Goal: Check status: Check status

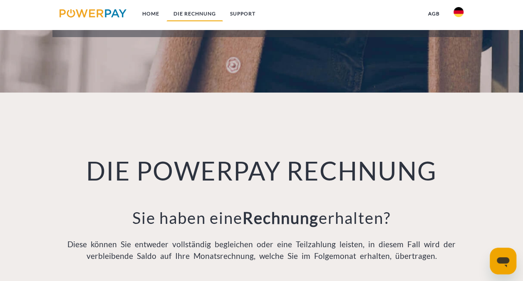
click at [186, 15] on link "DIE RECHNUNG" at bounding box center [195, 13] width 57 height 15
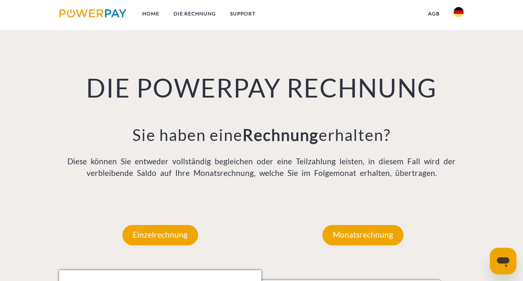
scroll to position [552, 0]
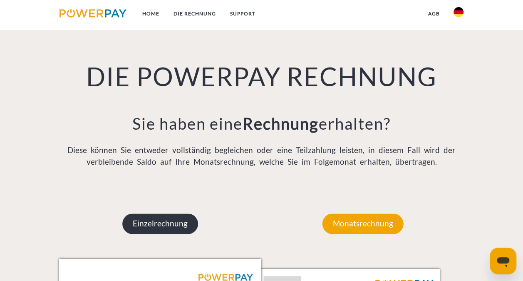
click at [186, 221] on p "Einzelrechnung" at bounding box center [160, 223] width 76 height 20
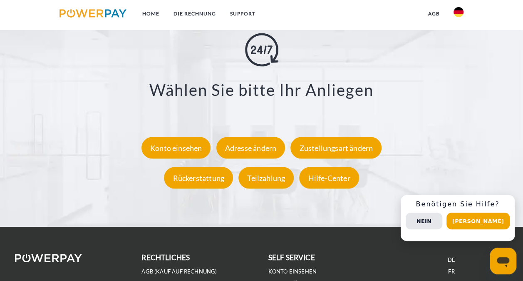
scroll to position [1468, 0]
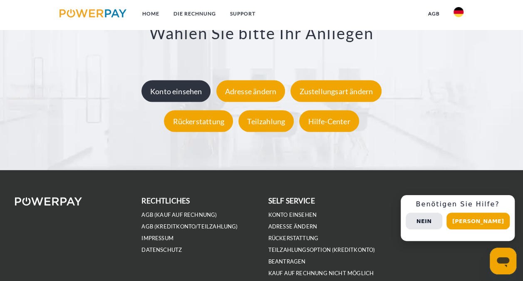
click at [194, 89] on div "Konto einsehen" at bounding box center [177, 91] width 70 height 22
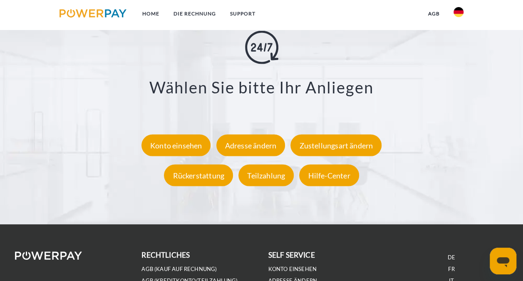
scroll to position [1415, 0]
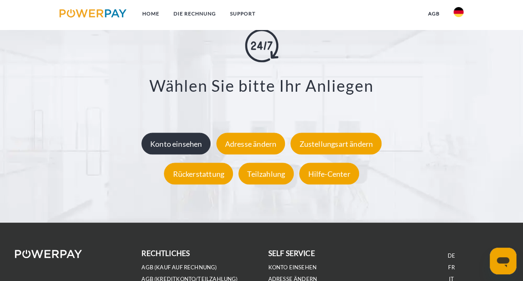
click at [200, 147] on div "Konto einsehen" at bounding box center [177, 144] width 70 height 22
